Goal: Task Accomplishment & Management: Complete application form

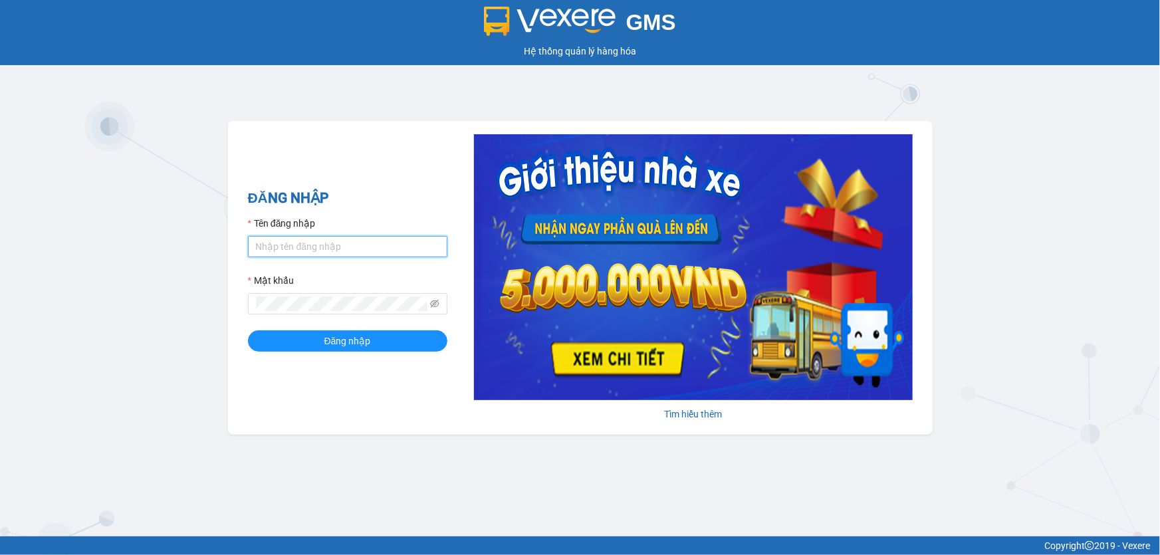
click at [299, 239] on input "Tên đăng nhập" at bounding box center [348, 246] width 200 height 21
type input "oanhxg.ct"
click at [248, 331] on button "Đăng nhập" at bounding box center [348, 341] width 200 height 21
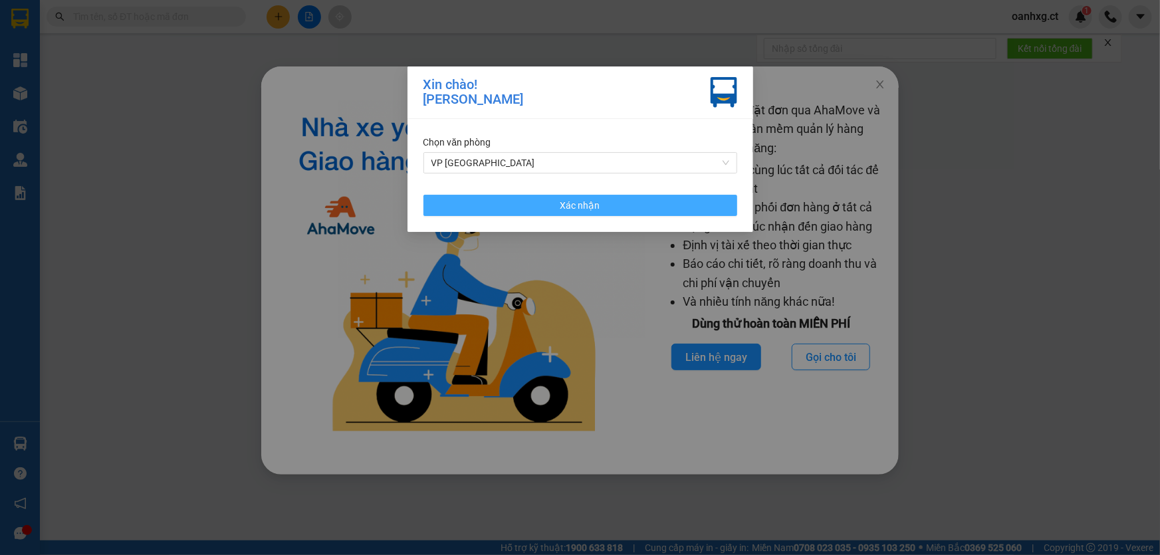
drag, startPoint x: 528, startPoint y: 206, endPoint x: 569, endPoint y: 180, distance: 48.1
click at [569, 180] on div "Chọn văn phòng VP Xuân Giang Xác nhận" at bounding box center [581, 175] width 346 height 113
drag, startPoint x: 627, startPoint y: 207, endPoint x: 814, endPoint y: 130, distance: 202.2
click at [628, 206] on button "Xác nhận" at bounding box center [581, 205] width 314 height 21
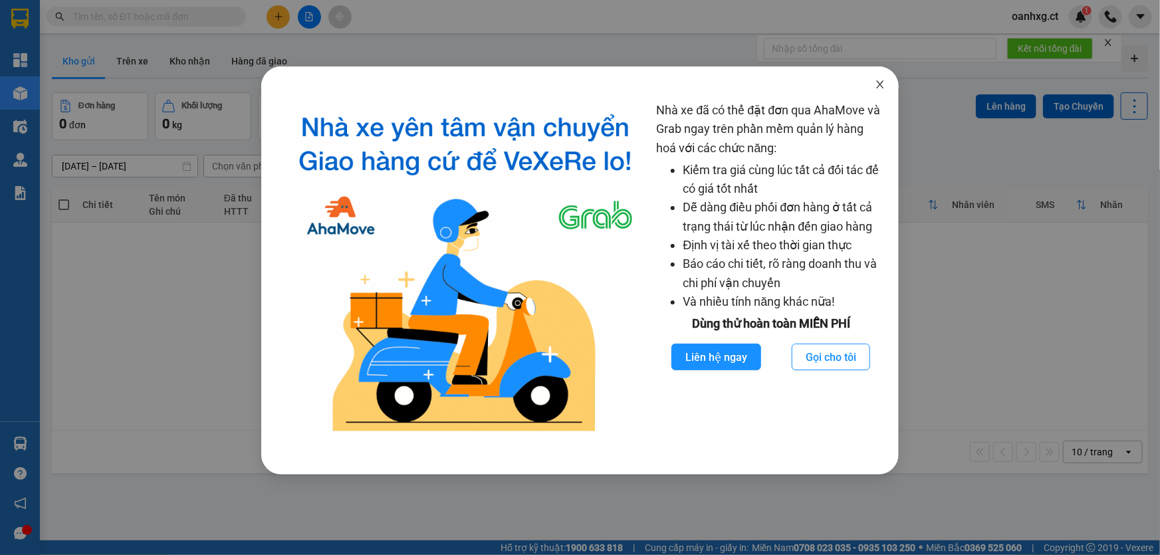
click at [879, 89] on icon "close" at bounding box center [880, 84] width 11 height 11
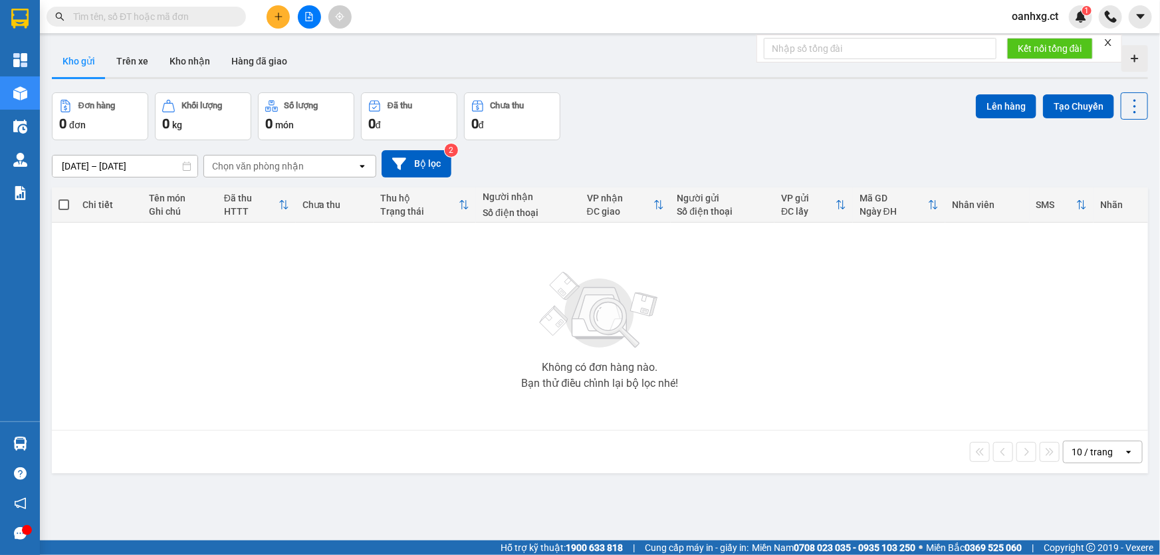
click at [279, 19] on icon "plus" at bounding box center [278, 16] width 9 height 9
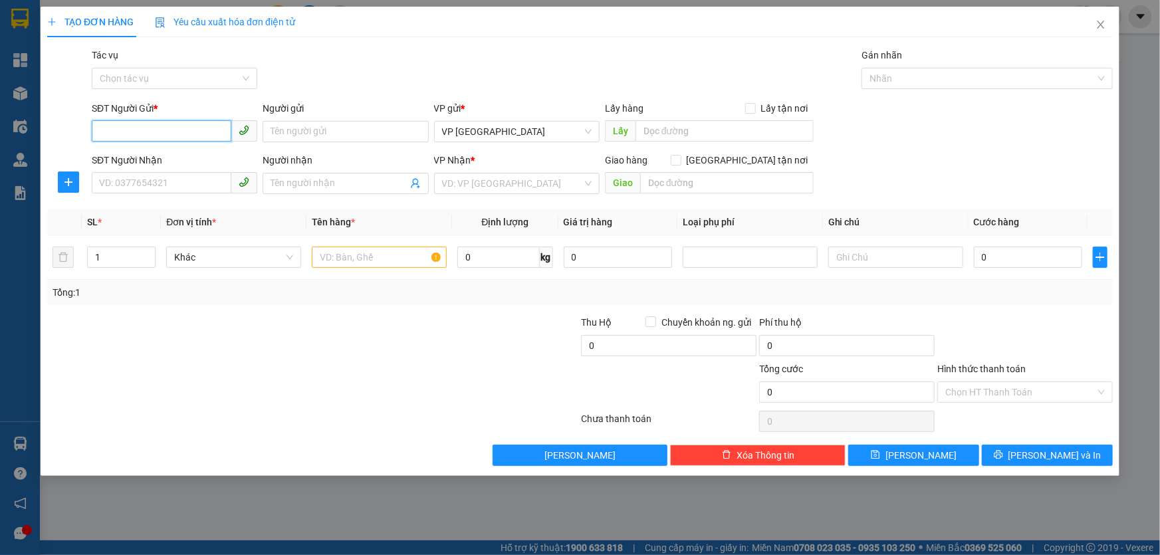
drag, startPoint x: 170, startPoint y: 139, endPoint x: 173, endPoint y: 120, distance: 19.6
click at [170, 138] on input "SĐT Người Gửi *" at bounding box center [162, 130] width 140 height 21
type input "09044057405"
click at [352, 134] on input "Người gửi" at bounding box center [346, 131] width 166 height 21
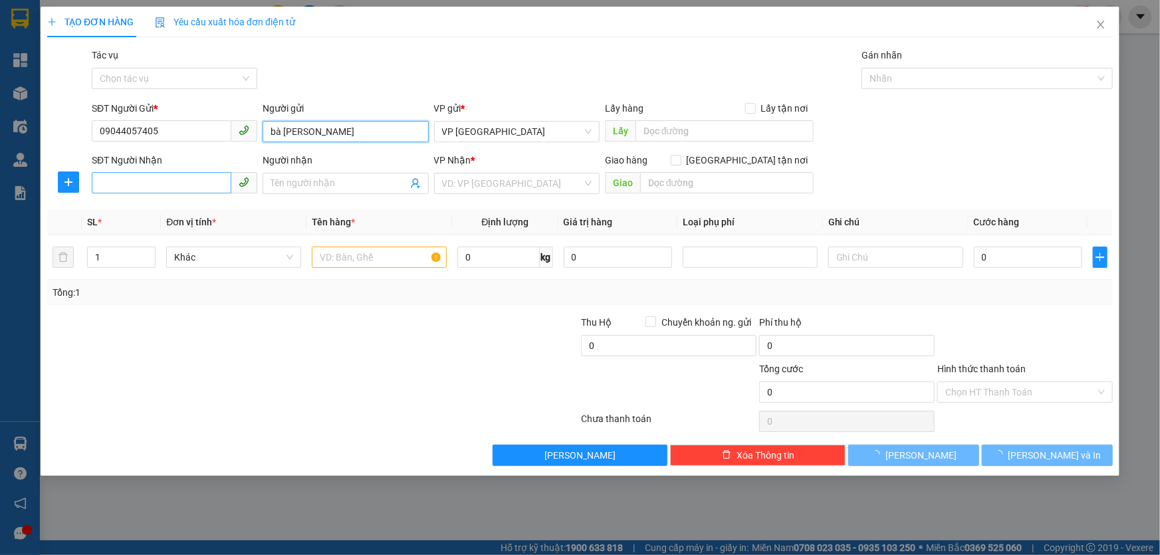
type input "bà lan"
click at [207, 184] on input "SĐT Người Nhận" at bounding box center [162, 182] width 140 height 21
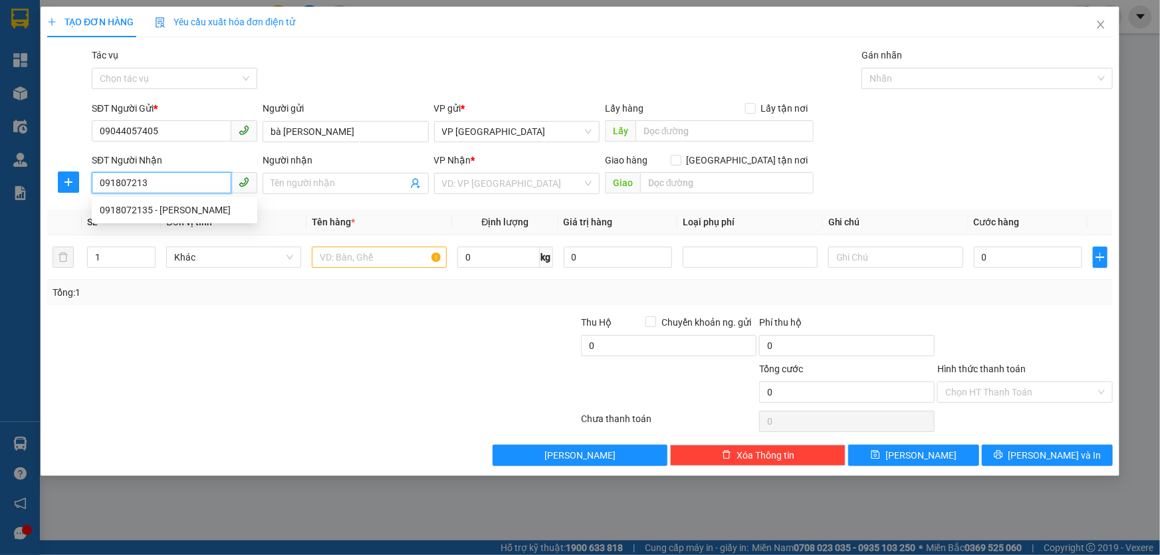
type input "0918072135"
click at [194, 213] on div "0918072135 - Chú Phúc" at bounding box center [175, 210] width 150 height 15
type input "Chú Phúc"
type input "Tràng An -Ninh Bình"
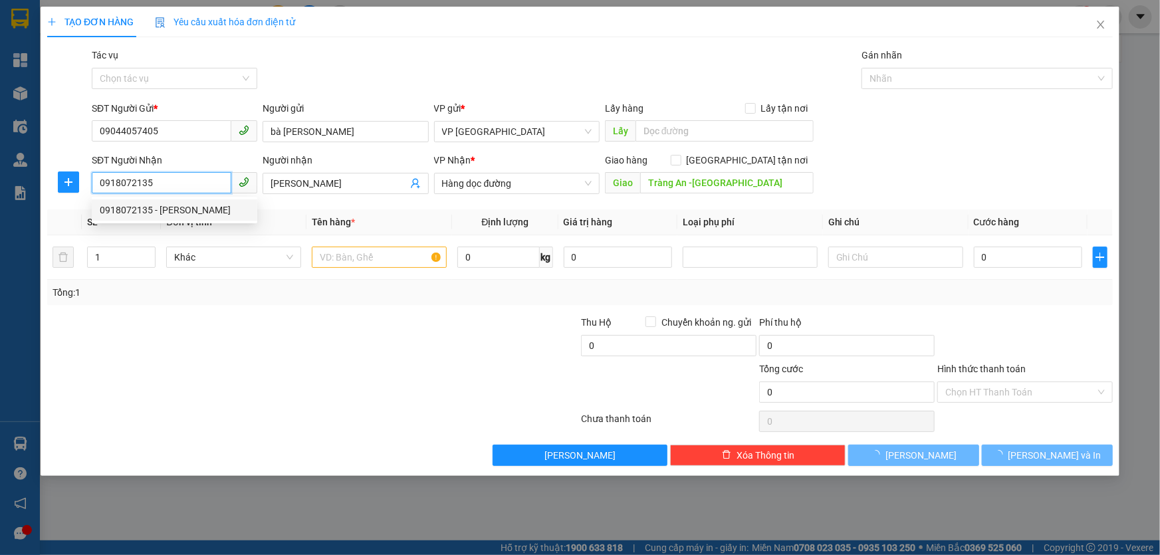
type input "40.000"
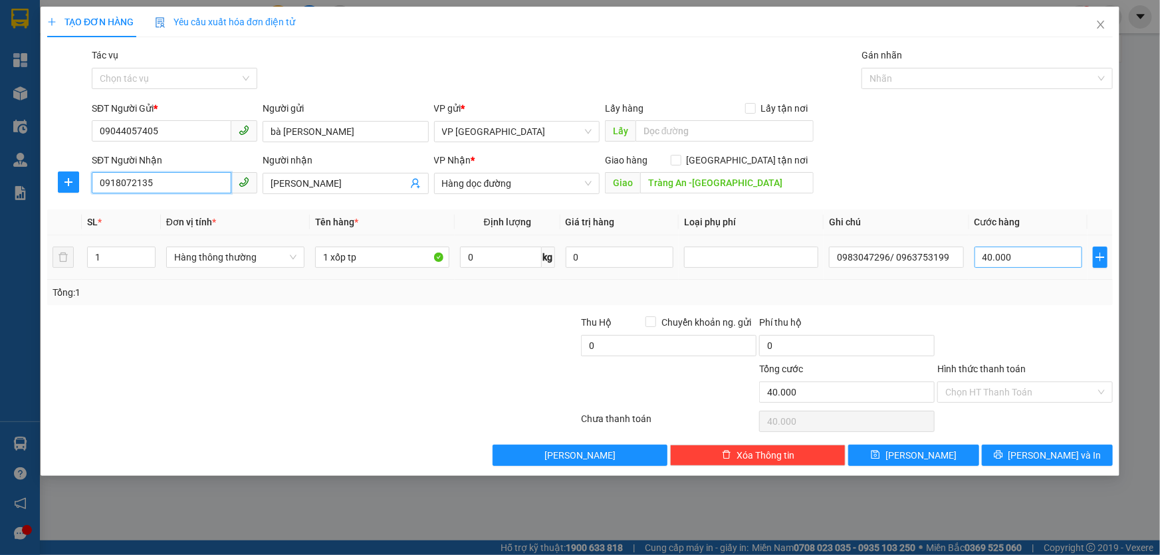
type input "0918072135"
click at [1020, 251] on input "40.000" at bounding box center [1029, 257] width 108 height 21
type input "0"
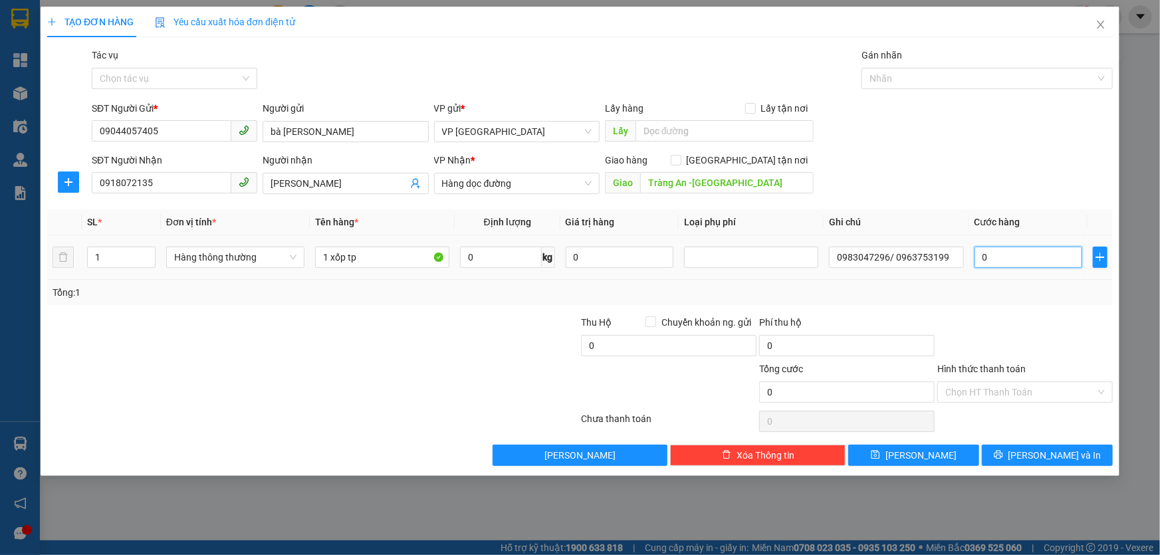
type input "003"
type input "3"
type input "30"
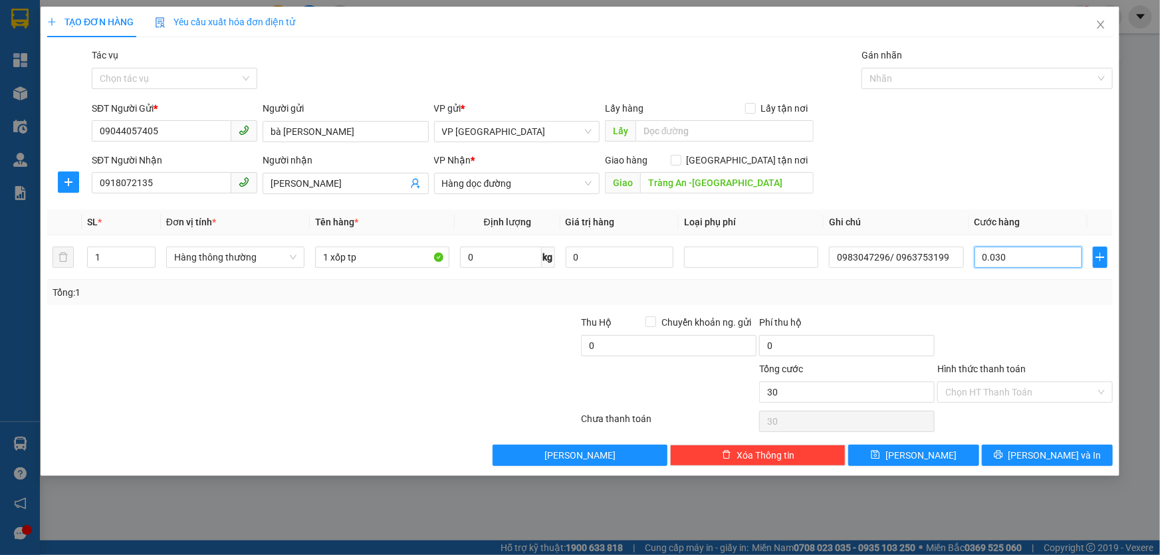
type input "0.030"
click at [1007, 315] on div at bounding box center [1025, 338] width 178 height 47
type input "30.000"
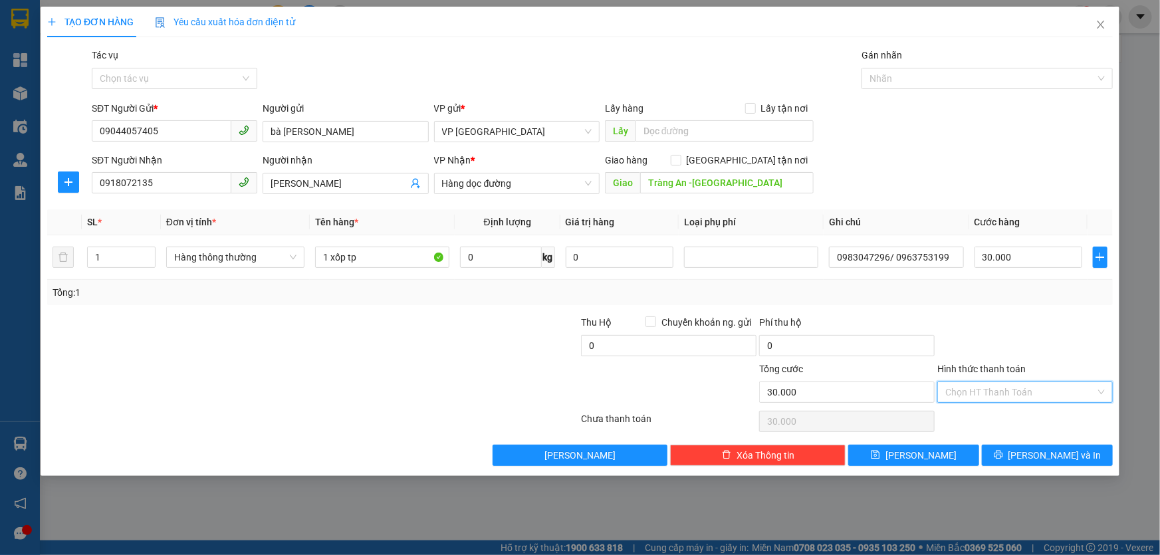
drag, startPoint x: 984, startPoint y: 390, endPoint x: 988, endPoint y: 375, distance: 15.2
click at [984, 388] on input "Hình thức thanh toán" at bounding box center [1021, 392] width 150 height 20
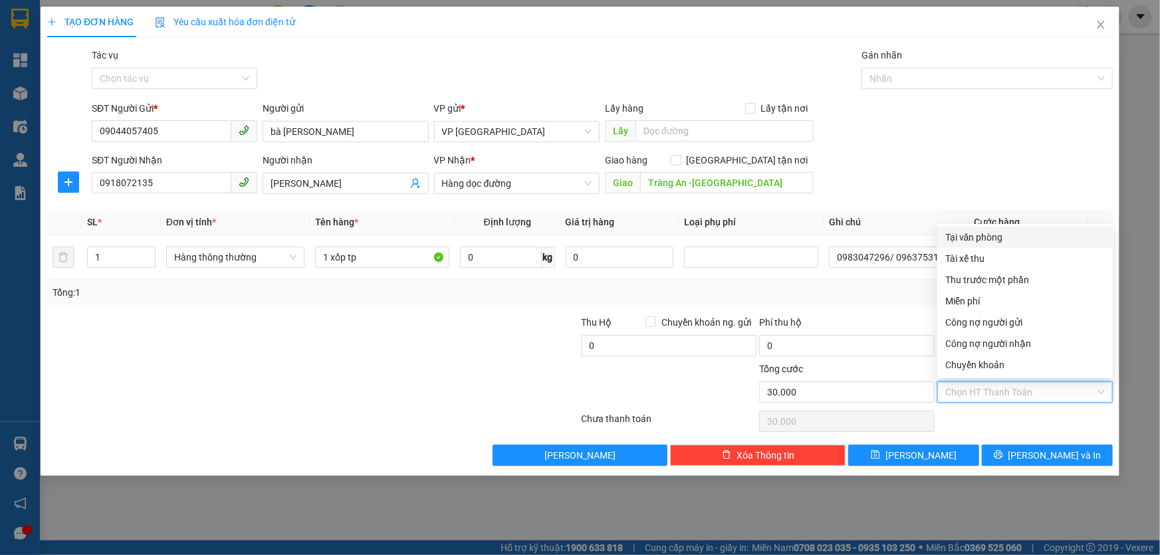
click at [990, 235] on div "Tại văn phòng" at bounding box center [1026, 237] width 160 height 15
type input "0"
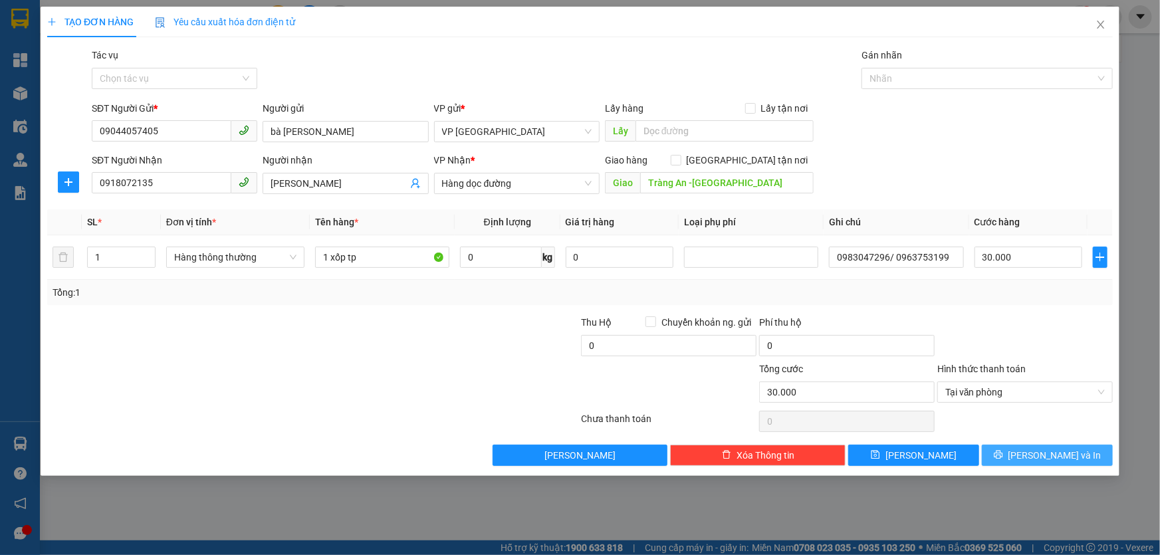
click at [1049, 453] on span "Lưu và In" at bounding box center [1055, 455] width 93 height 15
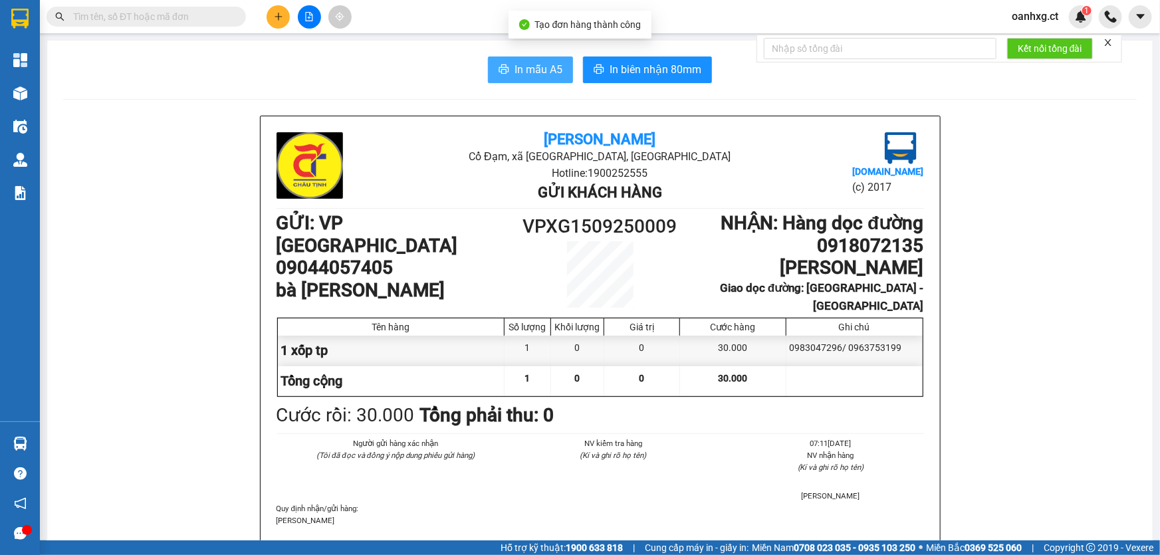
click at [550, 65] on span "In mẫu A5" at bounding box center [539, 69] width 48 height 17
